Goal: Navigation & Orientation: Go to known website

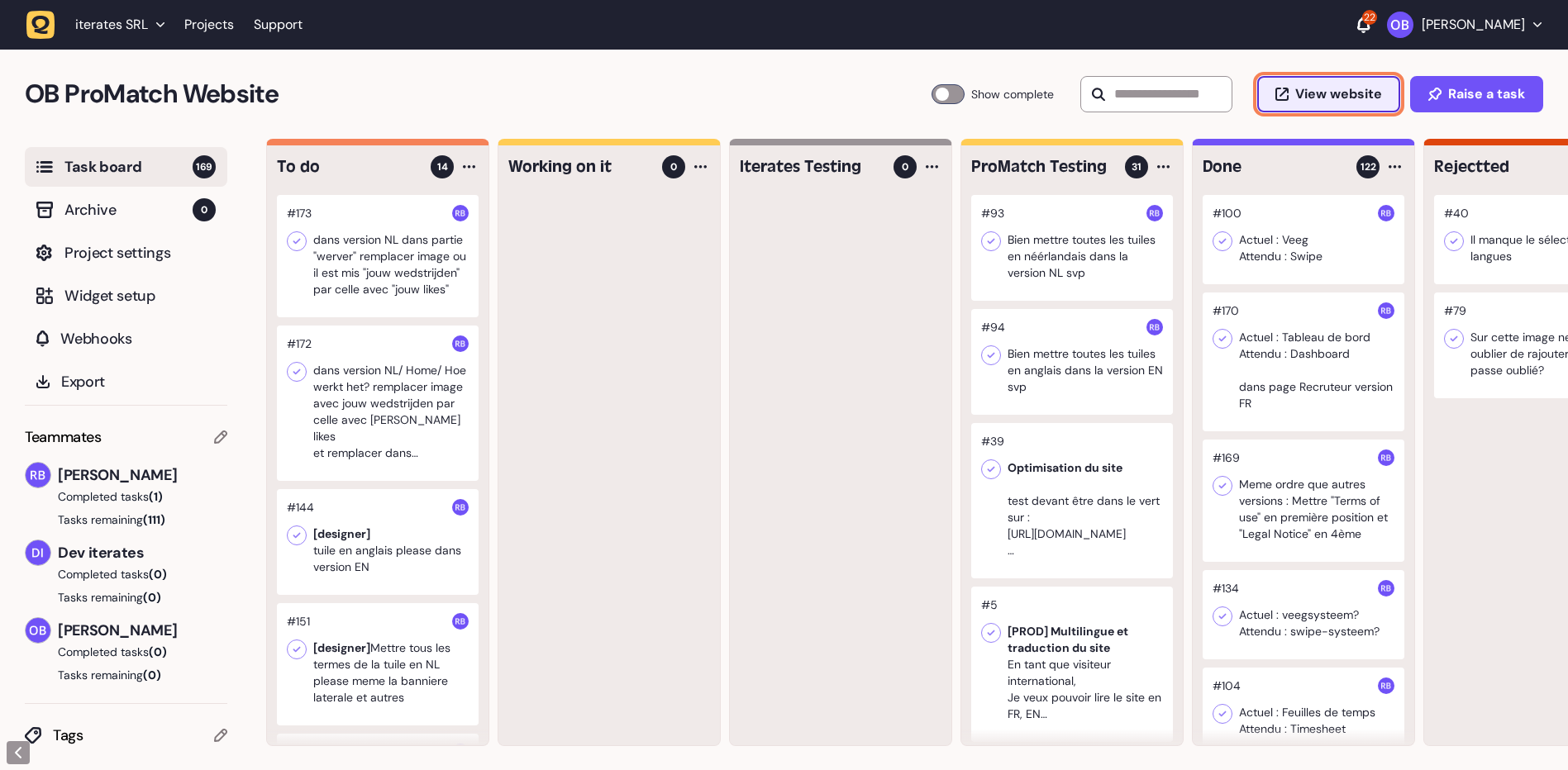
click at [1314, 90] on span "View website" at bounding box center [1338, 94] width 87 height 13
click at [1463, 30] on p "[PERSON_NAME]" at bounding box center [1473, 25] width 104 height 17
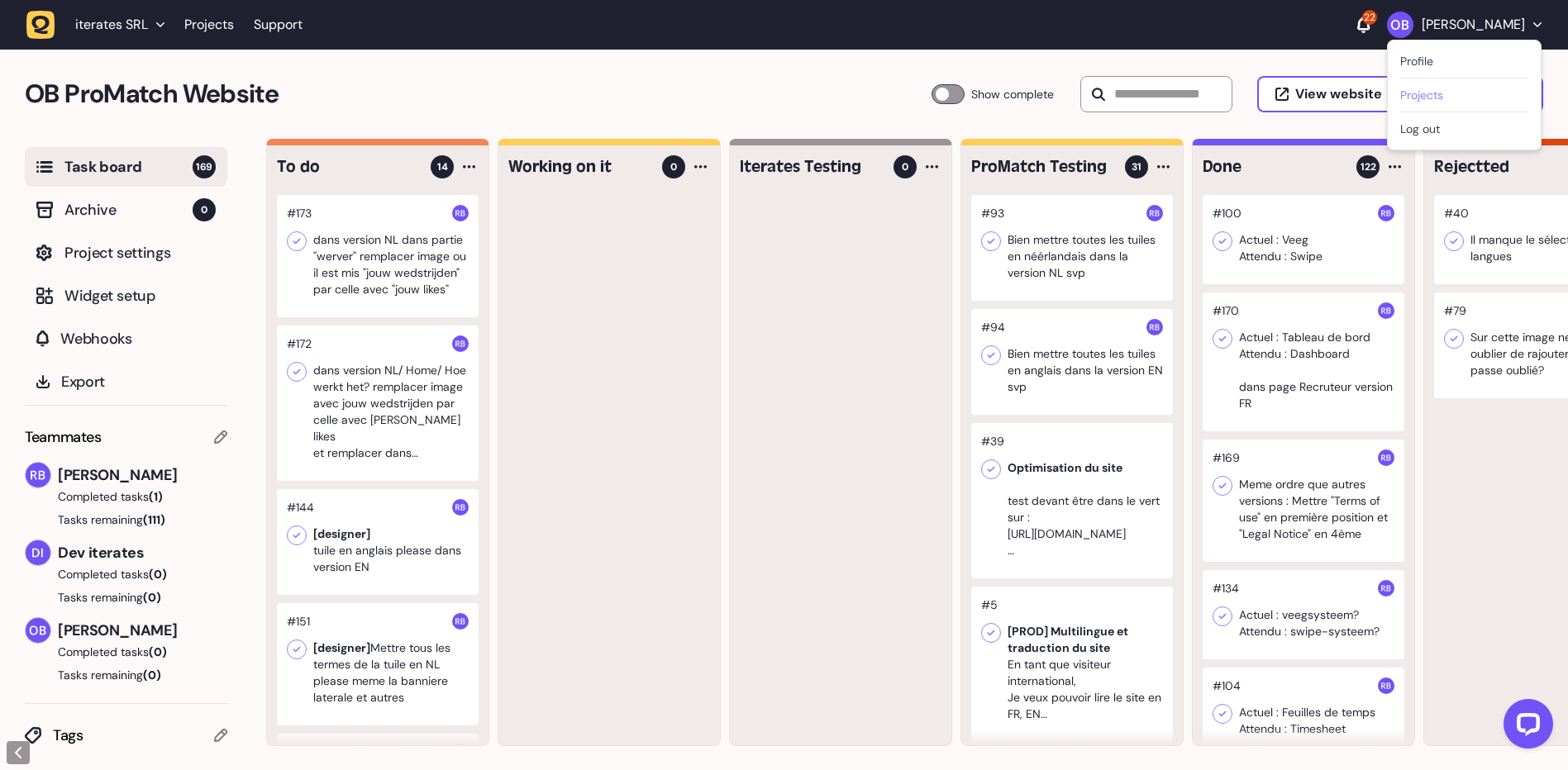
click at [1425, 93] on link "Projects" at bounding box center [1464, 95] width 128 height 17
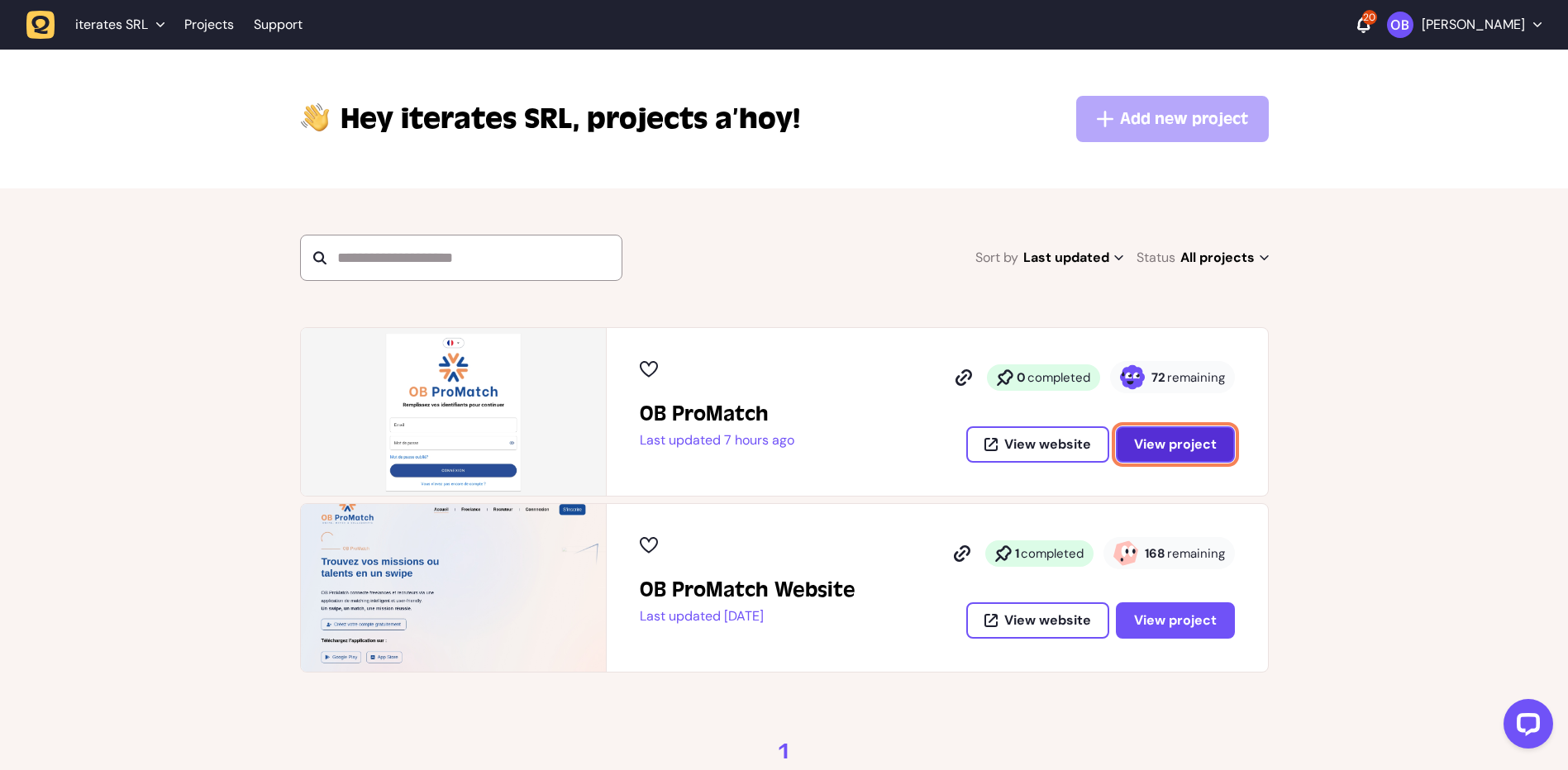
click at [1166, 447] on span "View project" at bounding box center [1176, 444] width 82 height 18
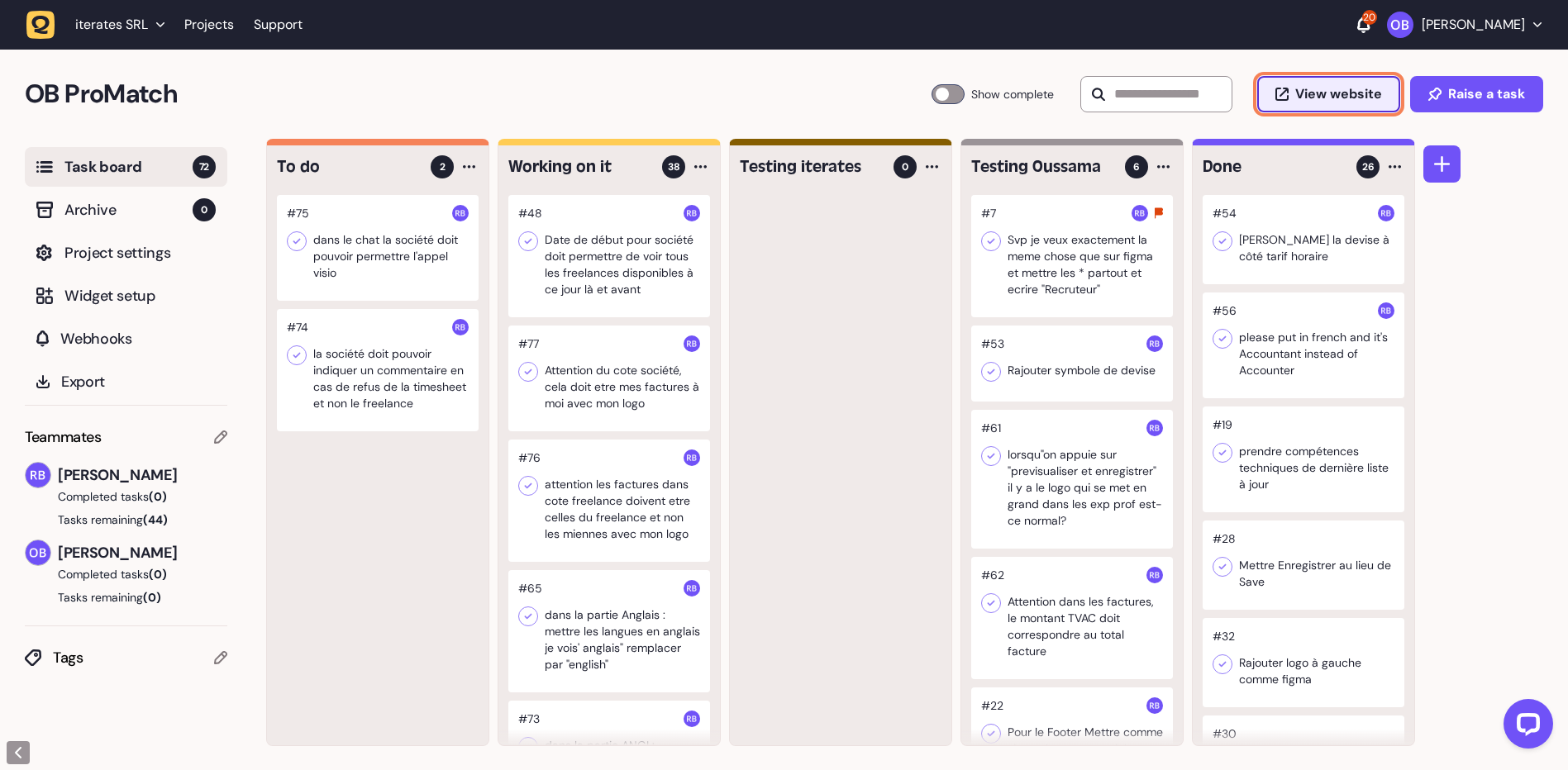
click at [1341, 98] on span "View website" at bounding box center [1338, 94] width 87 height 13
